Goal: Transaction & Acquisition: Purchase product/service

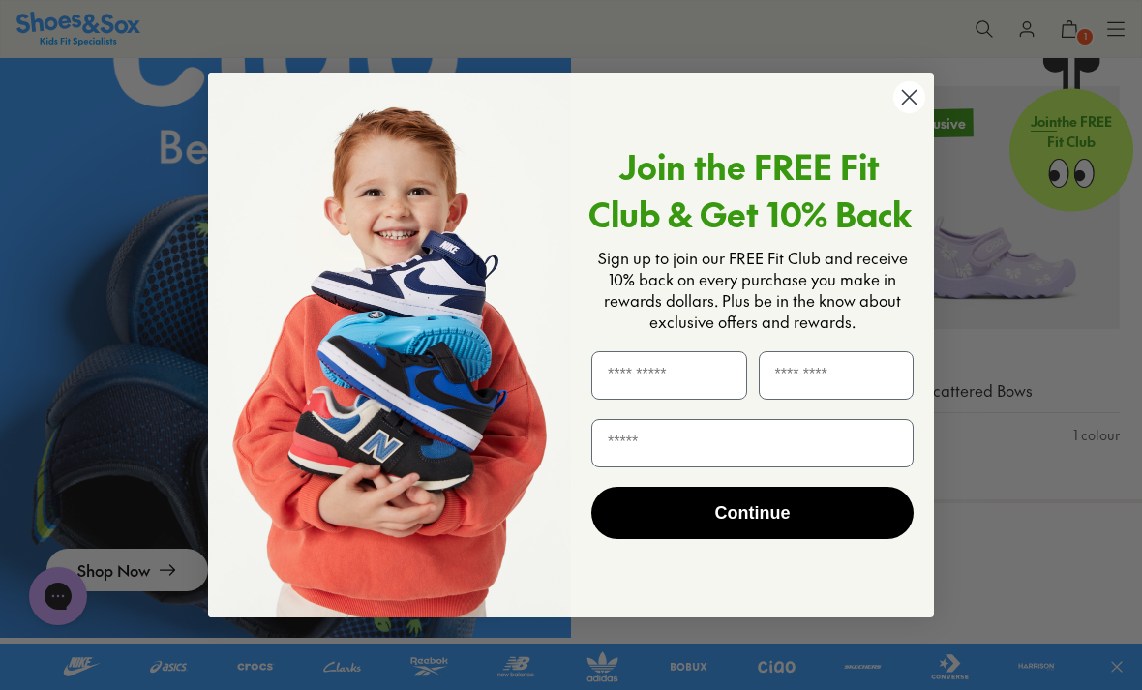
scroll to position [1535, 0]
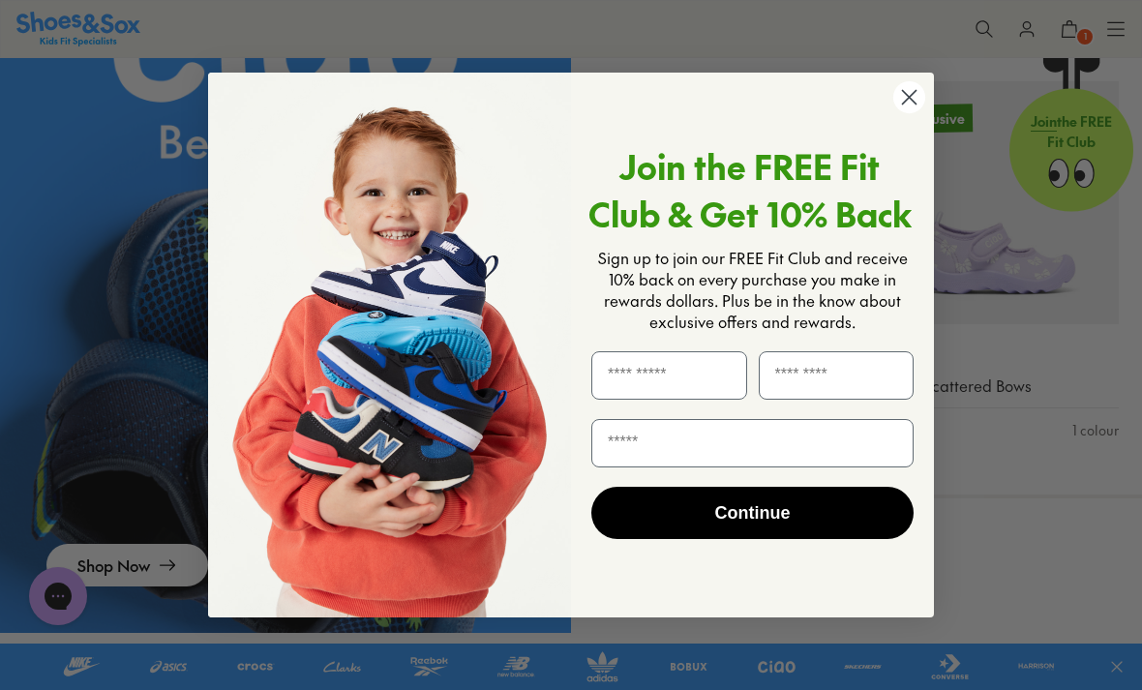
click at [916, 113] on circle "Close dialog" at bounding box center [910, 97] width 32 height 32
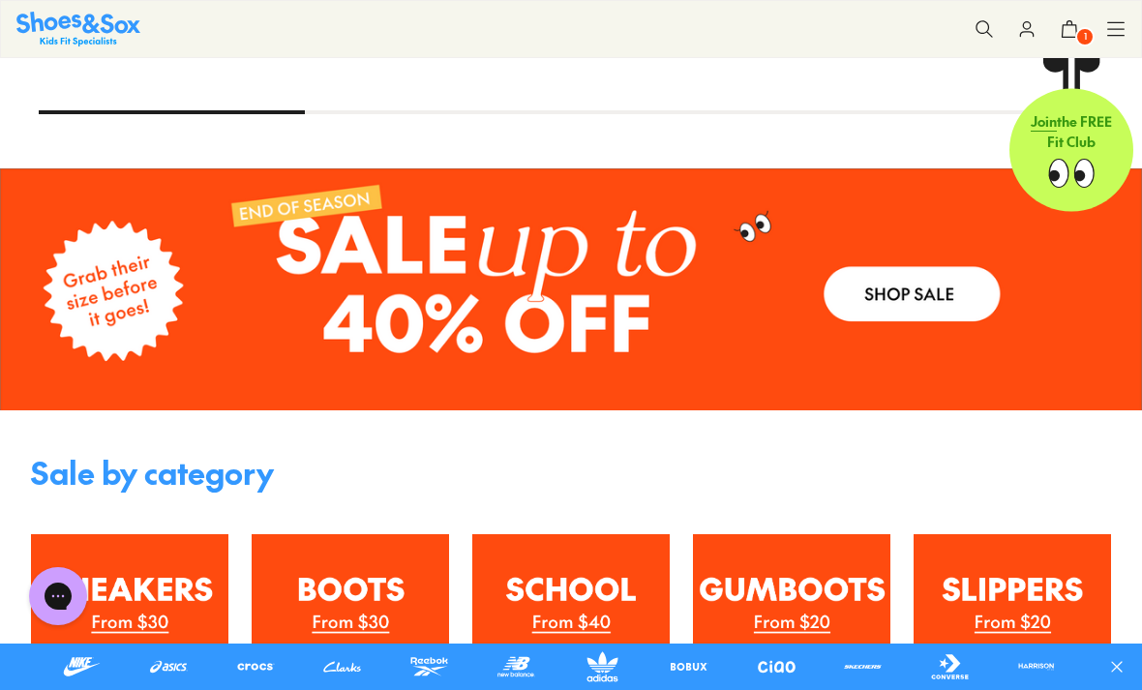
scroll to position [2702, 0]
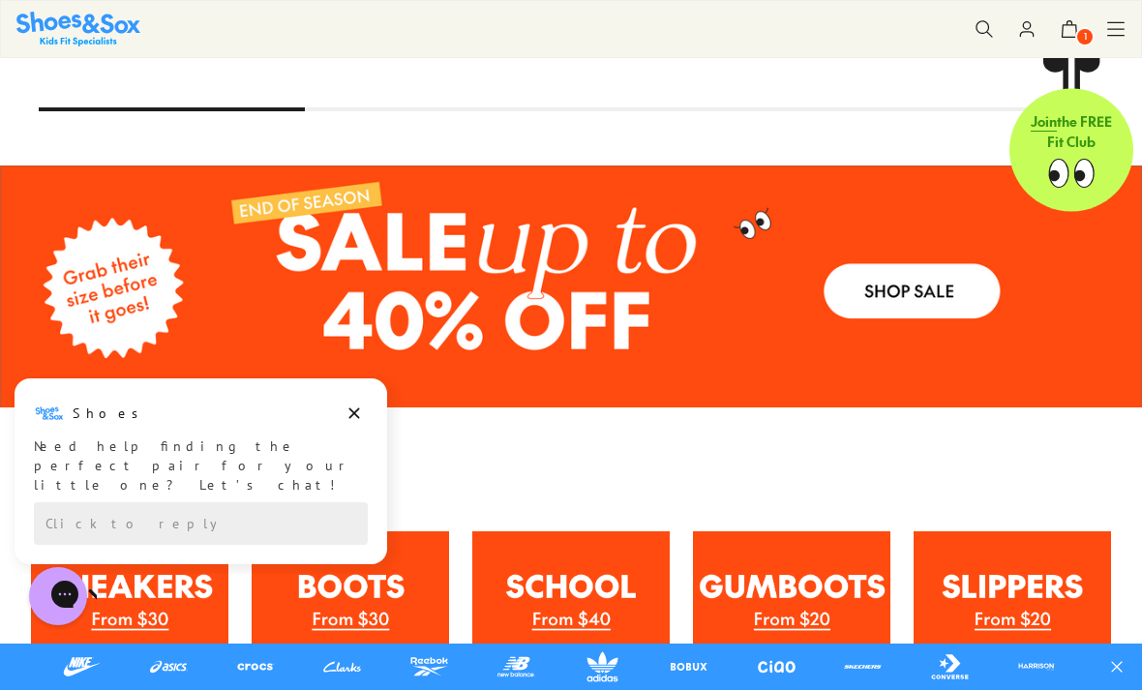
click at [902, 294] on link at bounding box center [571, 286] width 1142 height 241
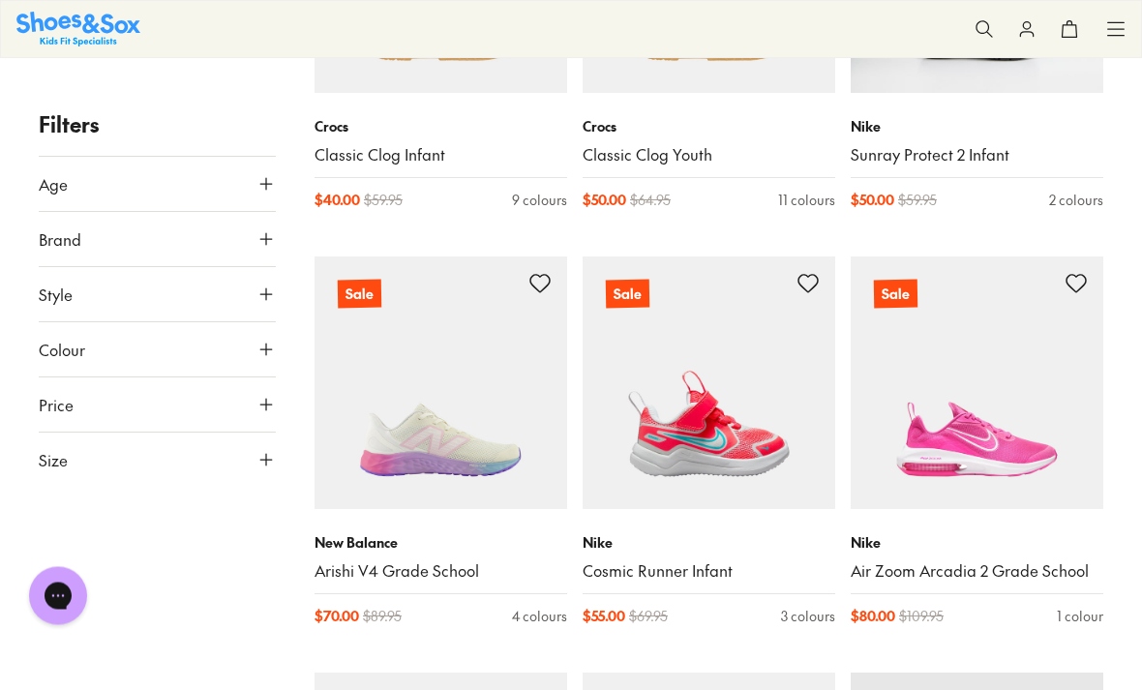
scroll to position [1790, 0]
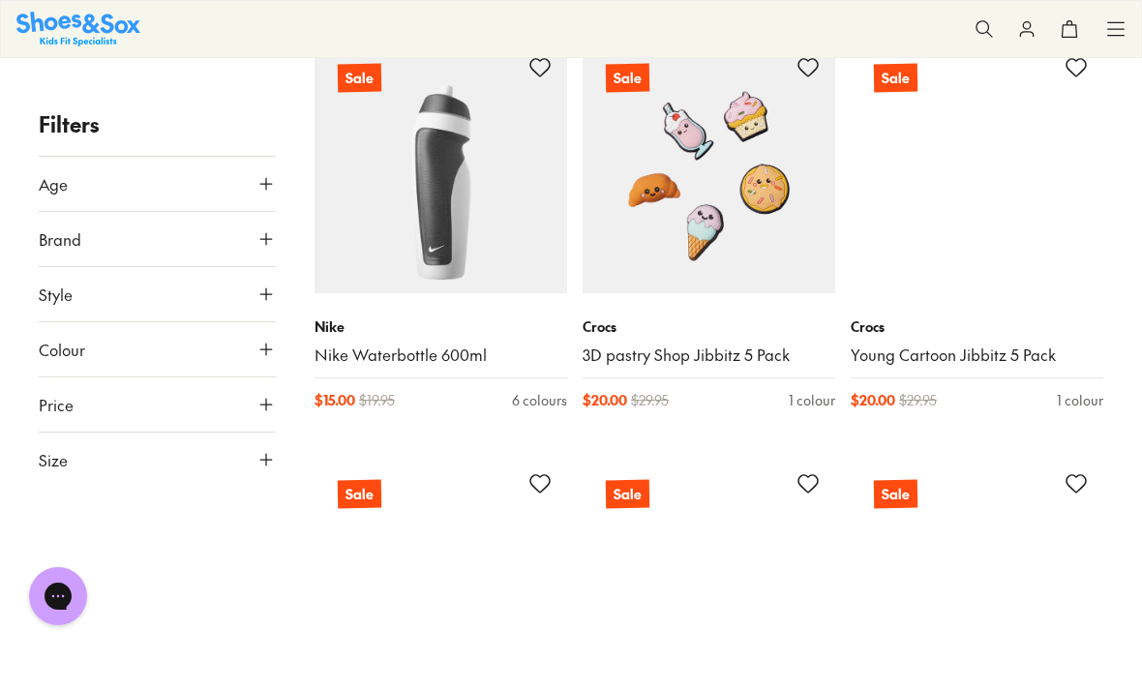
scroll to position [4512, 0]
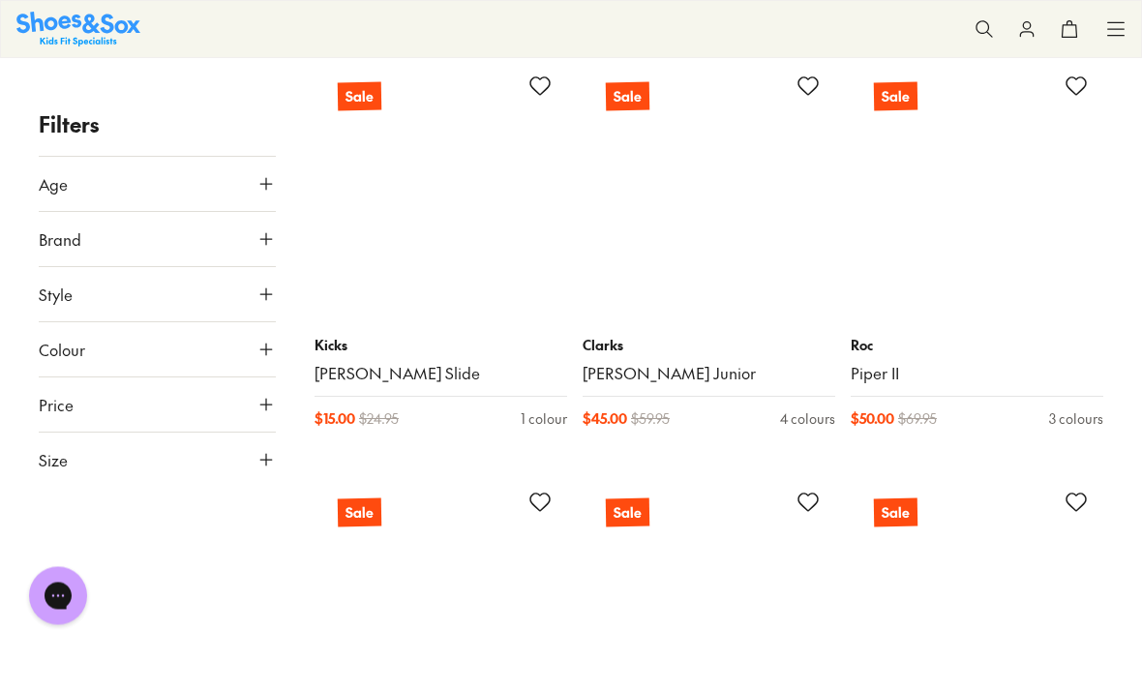
scroll to position [12096, 0]
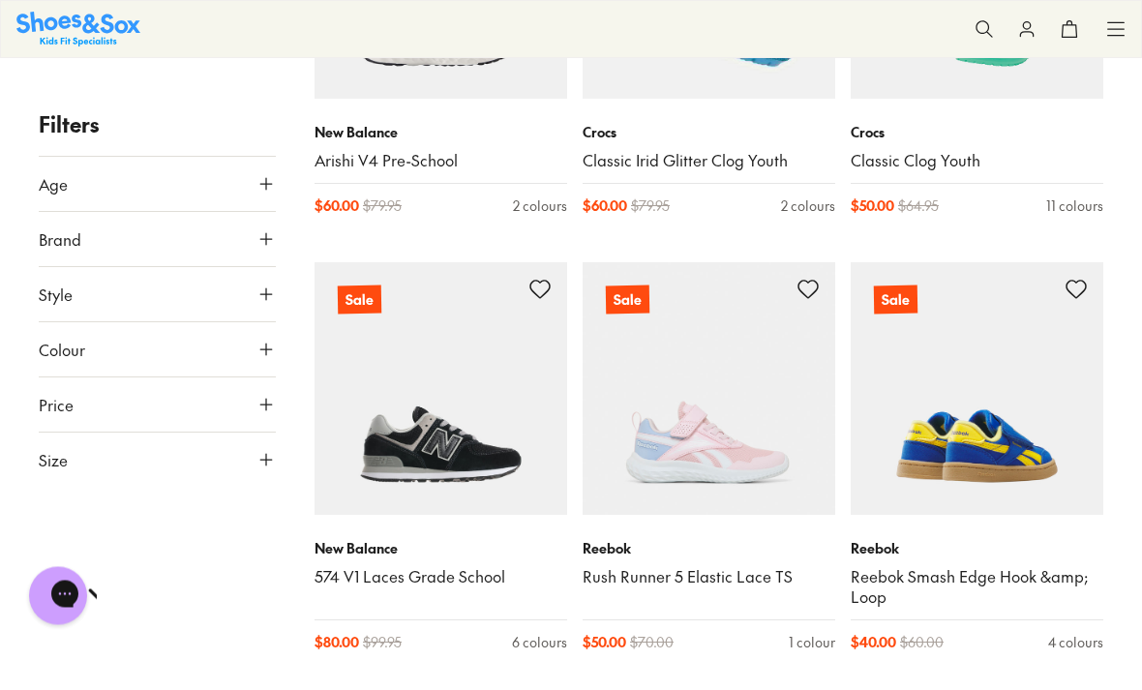
scroll to position [17245, 0]
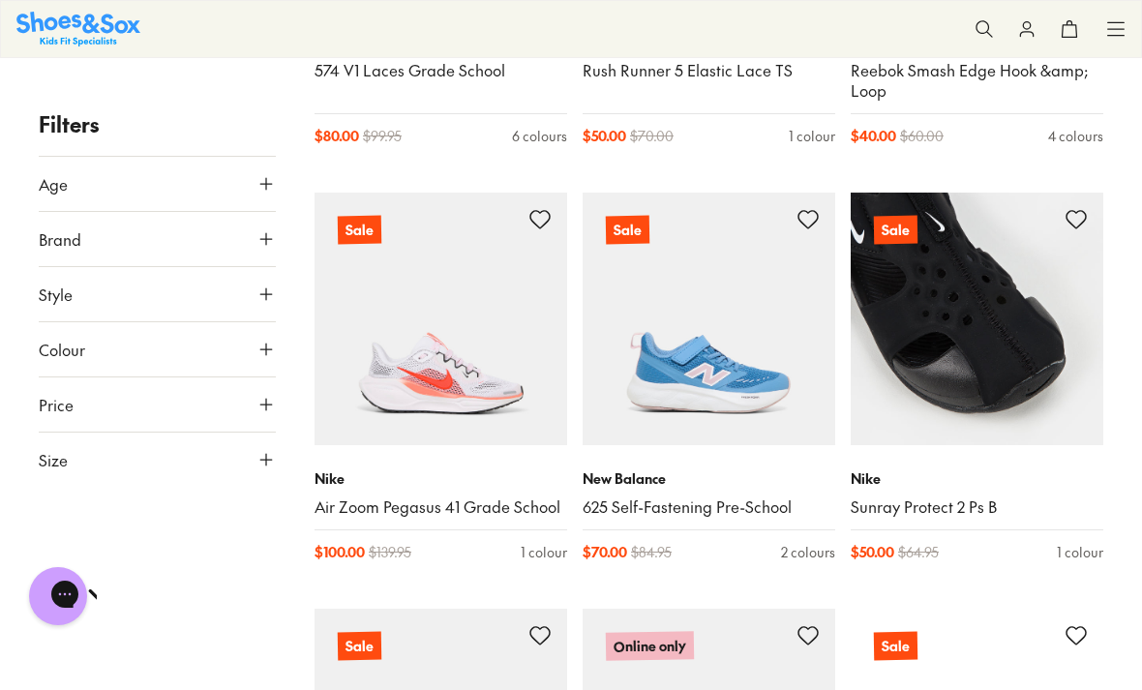
scroll to position [17893, 0]
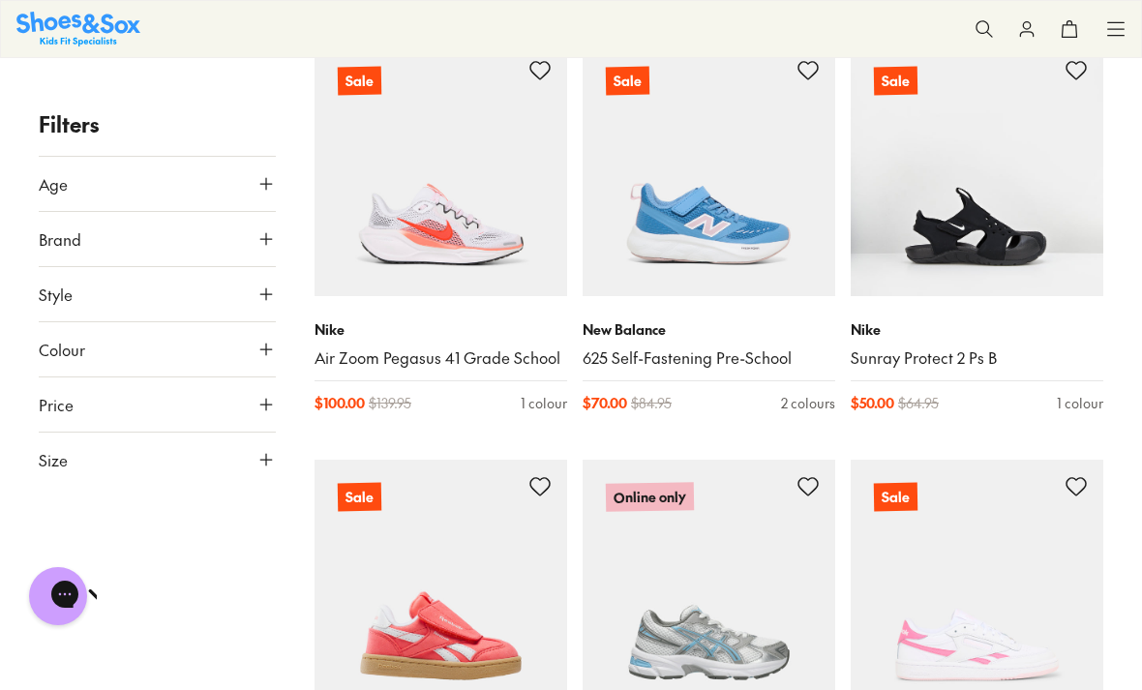
click at [273, 456] on icon at bounding box center [266, 459] width 19 height 19
click at [178, 515] on button "US" at bounding box center [164, 517] width 48 height 36
click at [231, 602] on button "013" at bounding box center [209, 606] width 62 height 46
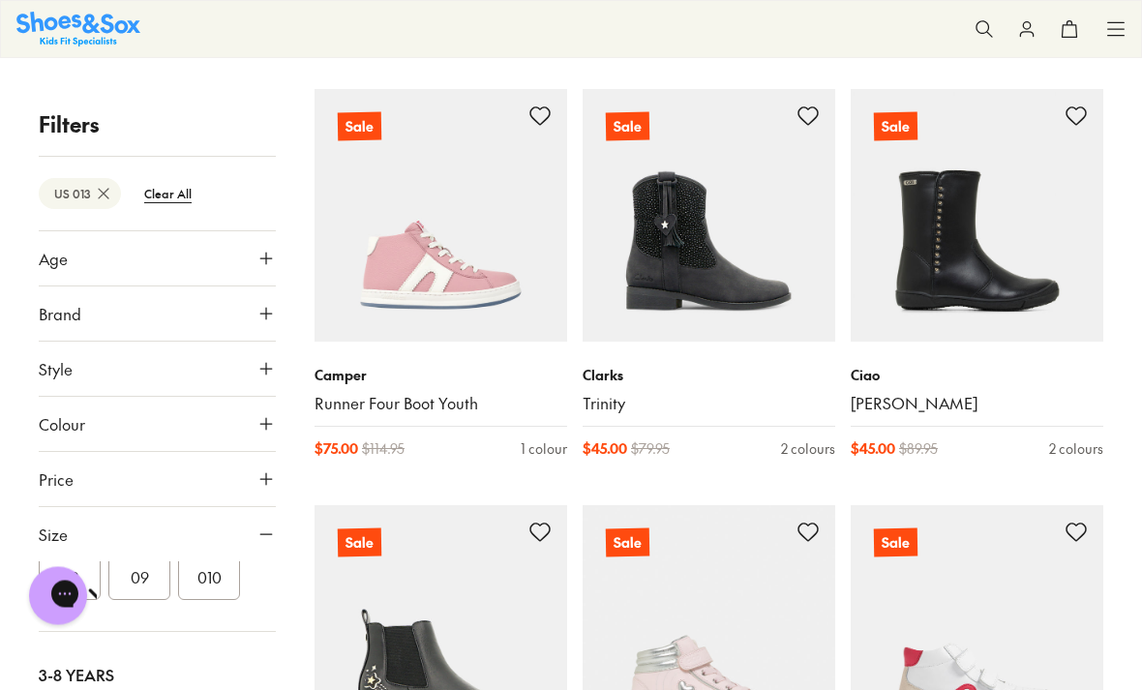
scroll to position [2362, 0]
click at [273, 361] on icon at bounding box center [266, 368] width 19 height 19
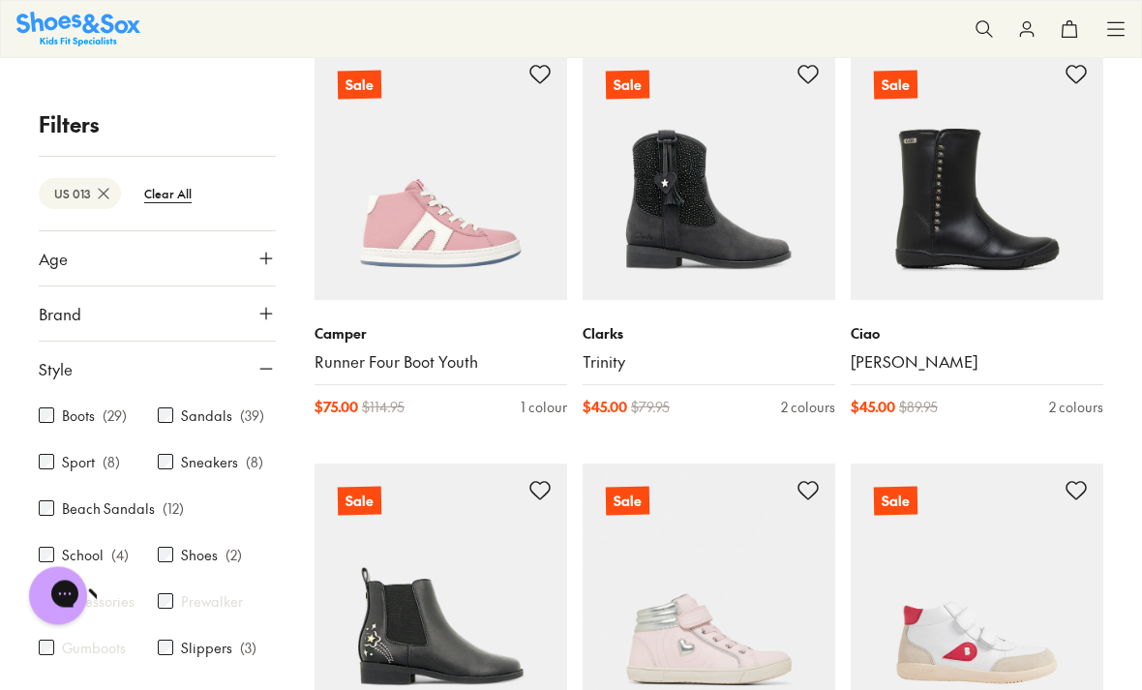
scroll to position [2474, 0]
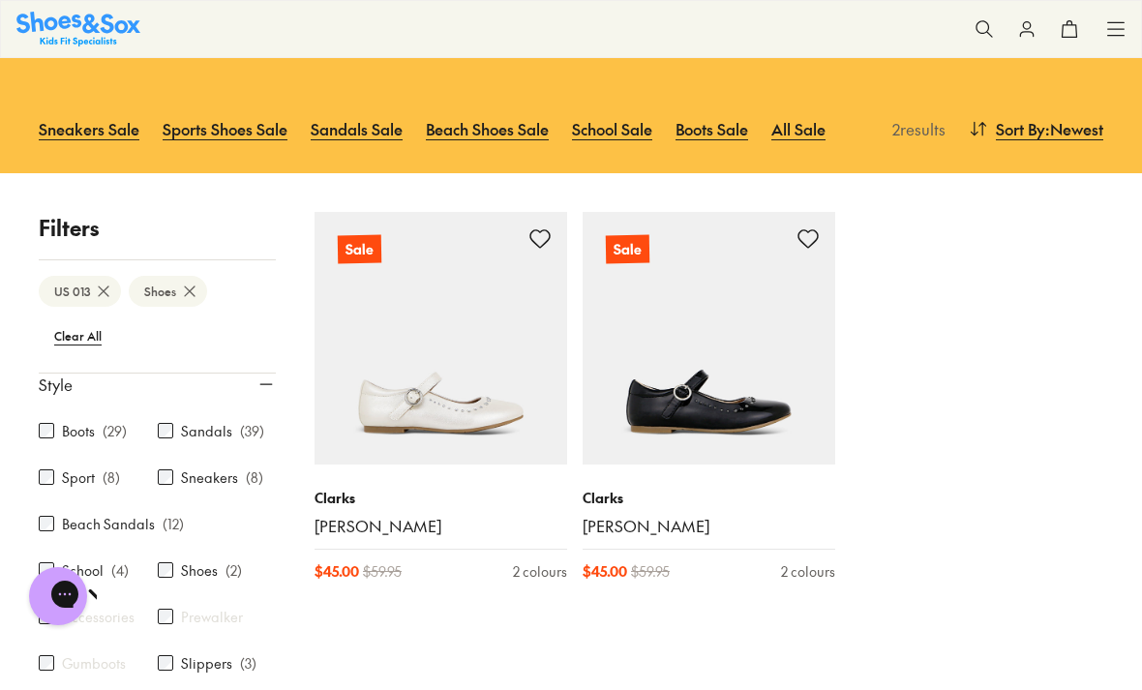
scroll to position [133, 0]
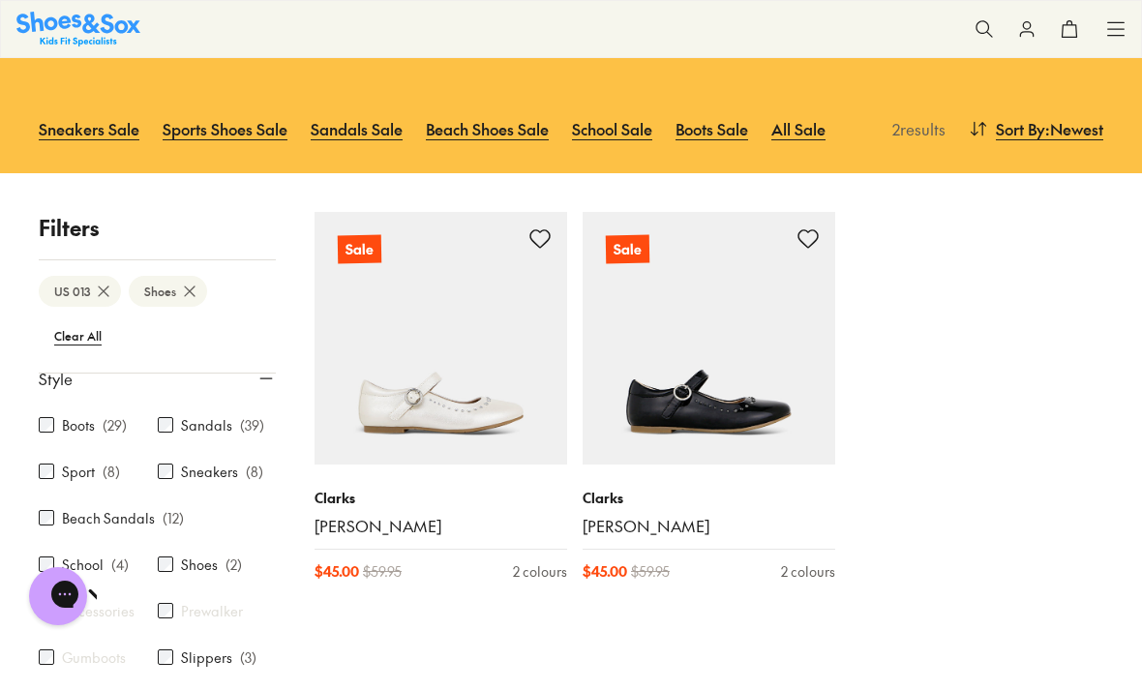
click at [174, 466] on div "Sneakers ( 8 )" at bounding box center [217, 471] width 119 height 23
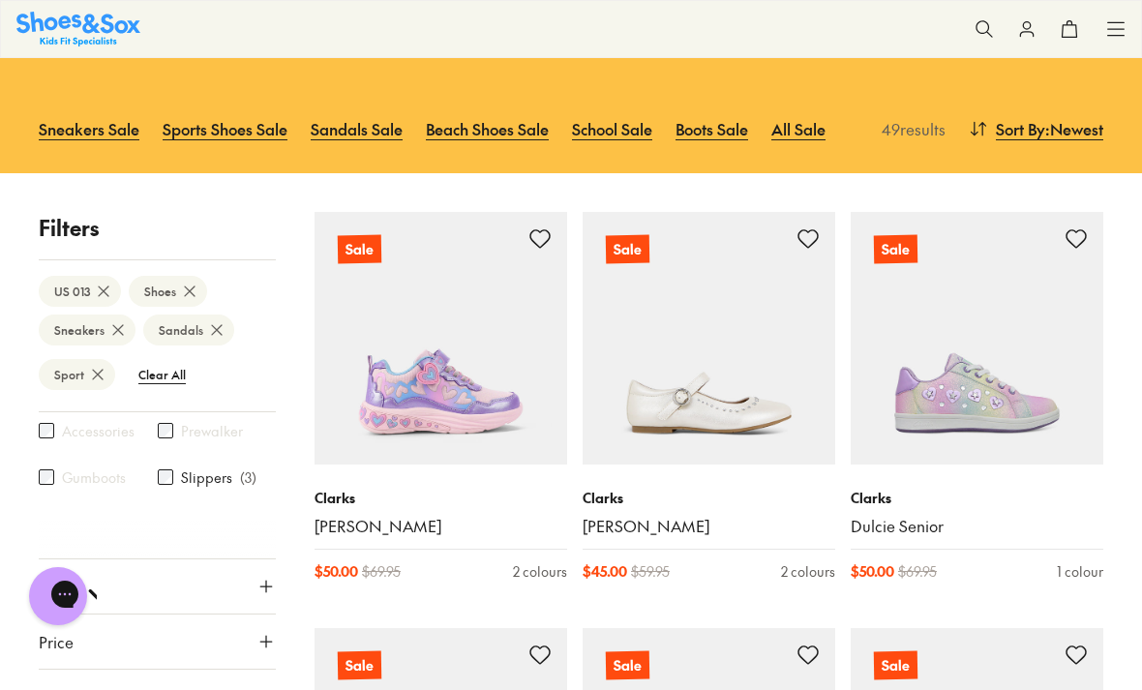
scroll to position [359, 0]
